Goal: Task Accomplishment & Management: Complete application form

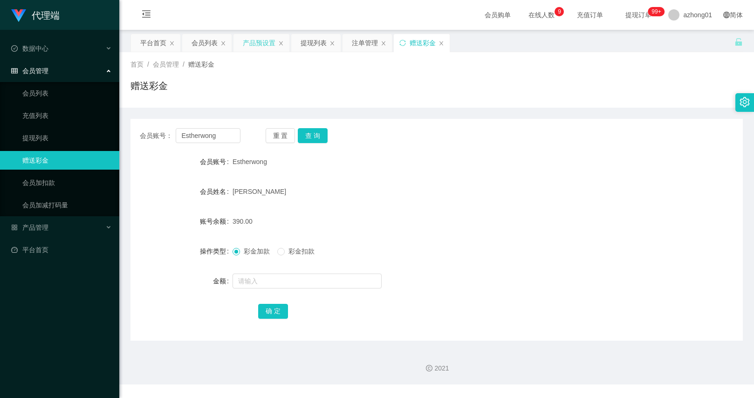
click at [259, 39] on div "产品预设置" at bounding box center [259, 43] width 33 height 18
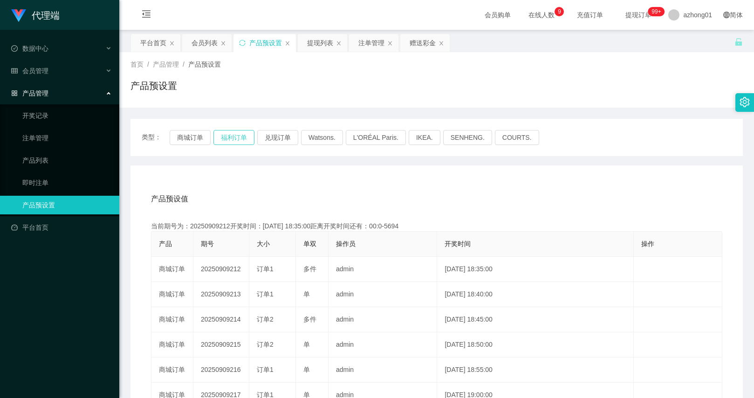
click at [228, 139] on button "福利订单" at bounding box center [233, 137] width 41 height 15
click at [187, 137] on button "商城订单" at bounding box center [190, 137] width 41 height 15
click at [426, 47] on div "赠送彩金" at bounding box center [423, 43] width 26 height 18
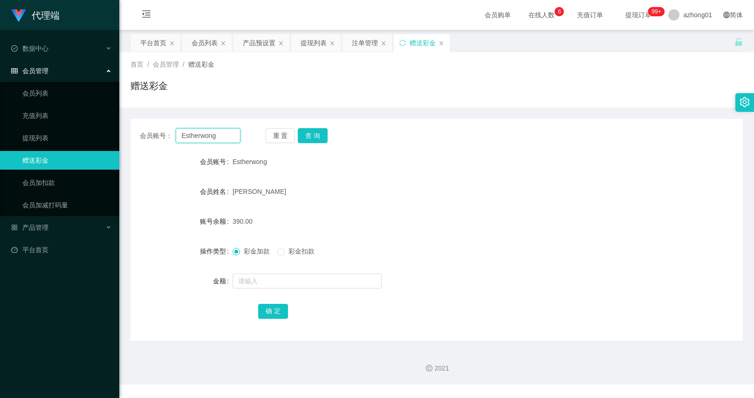
click at [220, 136] on input "Estherwong" at bounding box center [208, 135] width 64 height 15
paste input "Maclee1314"
type input "Maclee1314"
click at [310, 136] on button "查 询" at bounding box center [313, 135] width 30 height 15
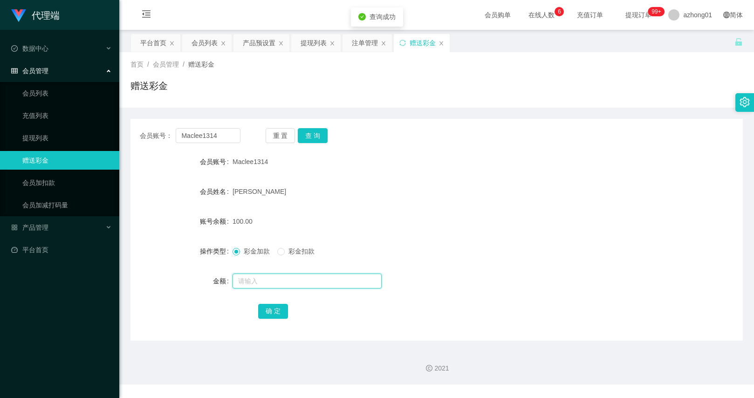
click at [280, 281] on input "text" at bounding box center [307, 281] width 149 height 15
type input "30"
click at [265, 316] on button "确 定" at bounding box center [273, 311] width 30 height 15
click at [381, 214] on div "130.00" at bounding box center [411, 221] width 357 height 19
click at [219, 141] on input "Maclee1314" at bounding box center [208, 135] width 64 height 15
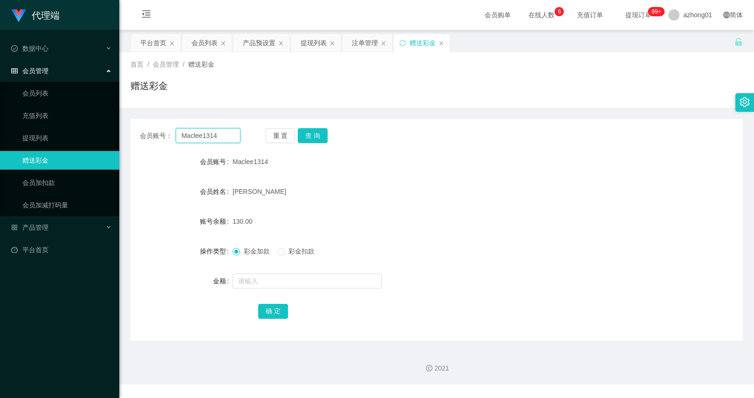
click at [219, 141] on input "Maclee1314" at bounding box center [208, 135] width 64 height 15
paste input "4732368"
type input "47323684"
click at [314, 129] on button "查 询" at bounding box center [313, 135] width 30 height 15
click at [296, 251] on span "彩金扣款" at bounding box center [302, 250] width 34 height 7
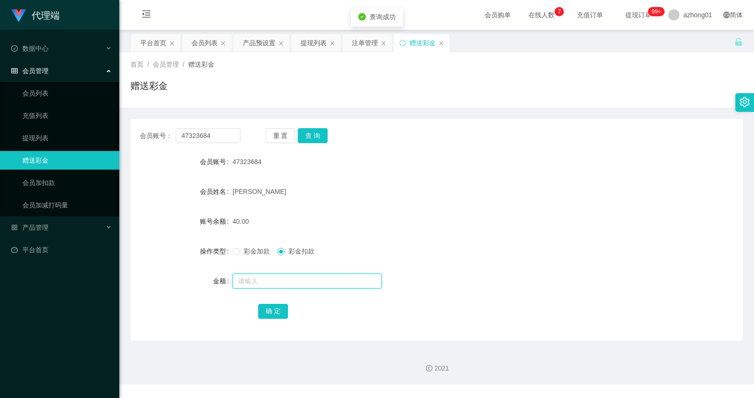
click at [293, 284] on input "text" at bounding box center [307, 281] width 149 height 15
type input "30"
click at [272, 311] on button "确 定" at bounding box center [273, 311] width 30 height 15
click at [384, 193] on div "[PERSON_NAME]" at bounding box center [411, 191] width 357 height 19
click at [376, 42] on div "注单管理" at bounding box center [365, 43] width 26 height 18
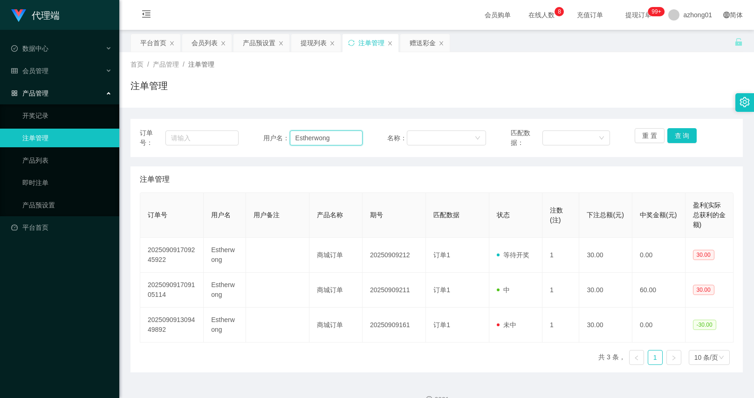
click at [330, 142] on input "Estherwong" at bounding box center [326, 137] width 73 height 15
paste input "985475681"
type input "985475681"
click at [680, 134] on button "查 询" at bounding box center [682, 135] width 30 height 15
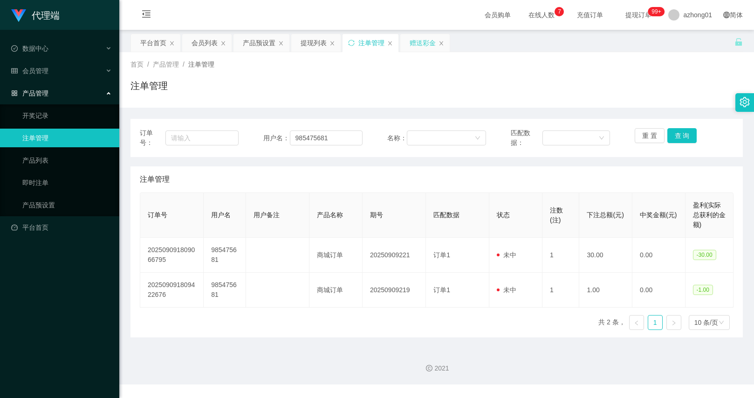
click at [424, 46] on div "赠送彩金" at bounding box center [423, 43] width 26 height 18
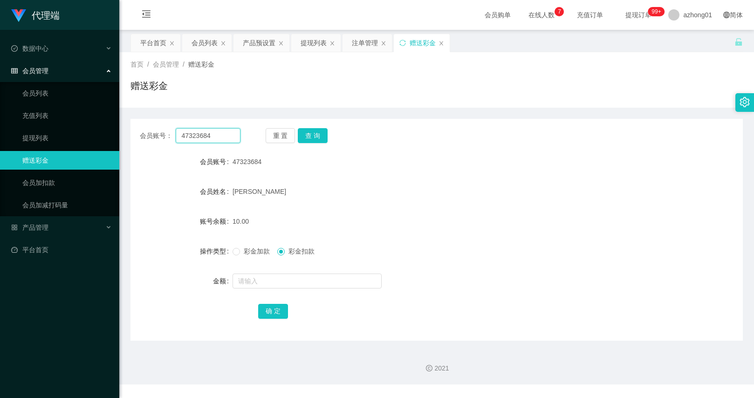
click at [227, 133] on input "47323684" at bounding box center [208, 135] width 64 height 15
paste input "985475681"
type input "985475681"
click at [308, 134] on button "查 询" at bounding box center [313, 135] width 30 height 15
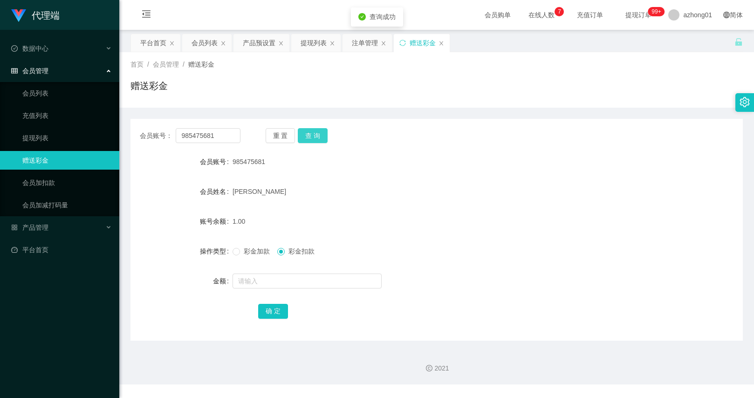
click at [308, 134] on button "查 询" at bounding box center [313, 135] width 30 height 15
click at [315, 137] on button "查 询" at bounding box center [313, 135] width 30 height 15
click at [315, 137] on div "重 置 查 询" at bounding box center [316, 135] width 101 height 15
click at [272, 285] on input "text" at bounding box center [307, 281] width 149 height 15
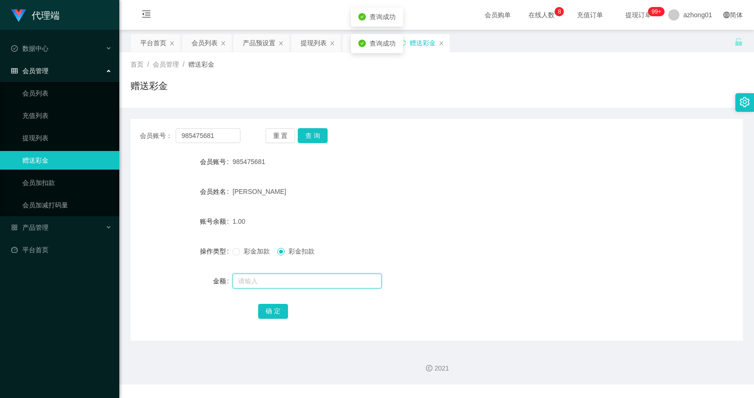
type input "3"
type input "29"
click at [243, 253] on span "彩金加款" at bounding box center [257, 250] width 34 height 7
click at [267, 307] on button "确 定" at bounding box center [273, 311] width 30 height 15
click at [313, 130] on button "查 询" at bounding box center [313, 135] width 30 height 15
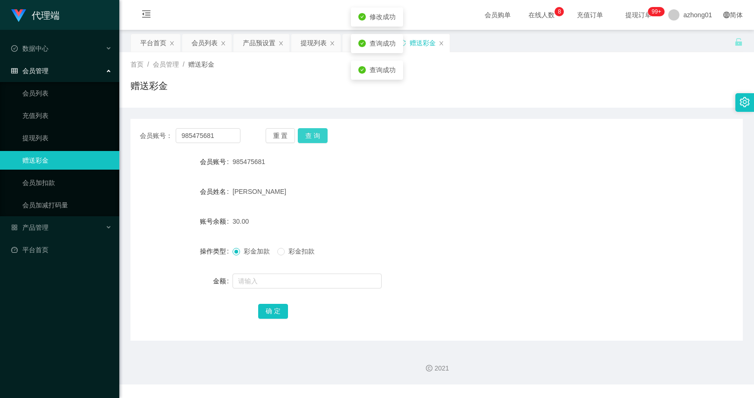
click at [313, 140] on button "查 询" at bounding box center [313, 135] width 30 height 15
click at [313, 140] on button "查 询" at bounding box center [318, 135] width 40 height 15
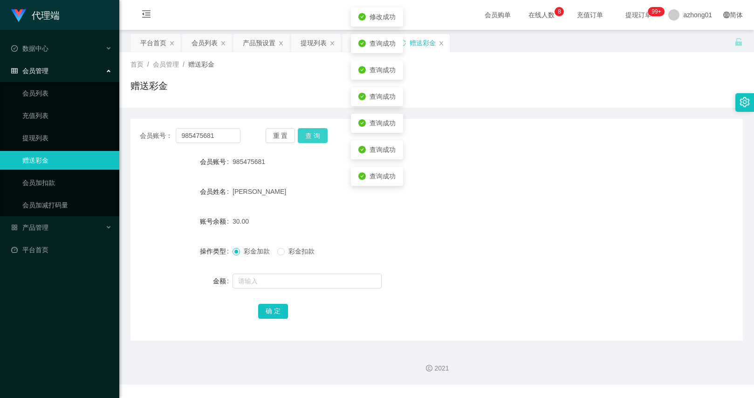
click at [313, 140] on button "查 询" at bounding box center [313, 135] width 30 height 15
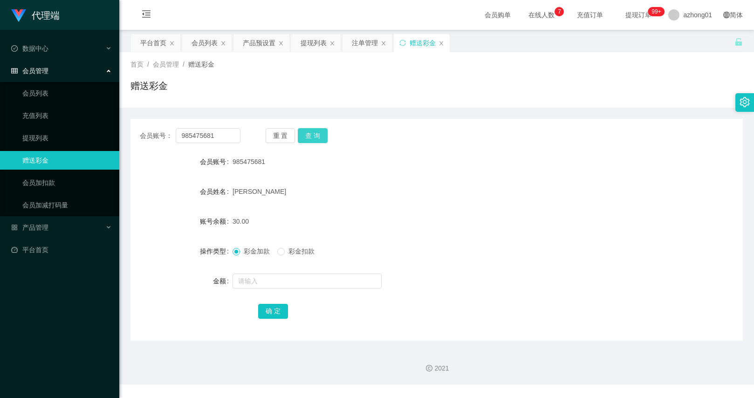
click at [312, 133] on button "查 询" at bounding box center [313, 135] width 30 height 15
